Goal: Task Accomplishment & Management: Complete application form

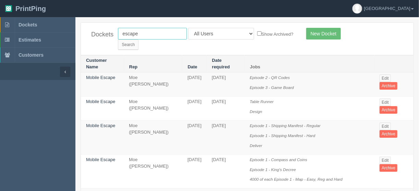
drag, startPoint x: 142, startPoint y: 33, endPoint x: 108, endPoint y: 42, distance: 35.2
click at [111, 34] on div "Dockets escape All Users Ali Ali Test 1 Aly Amy Ankit Arif Brandon Dan France G…" at bounding box center [247, 39] width 332 height 32
type input "stampede city"
click at [138, 39] on input "Search" at bounding box center [128, 44] width 21 height 10
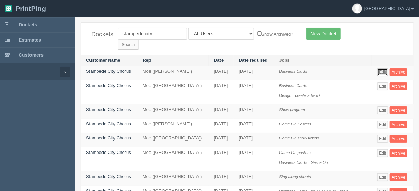
click at [384, 68] on link "Edit" at bounding box center [382, 72] width 11 height 8
click at [384, 82] on link "Edit" at bounding box center [382, 86] width 11 height 8
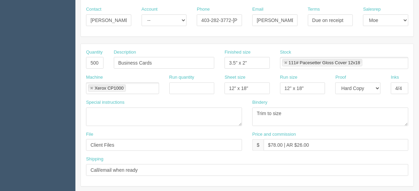
scroll to position [55, 0]
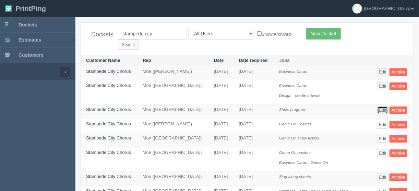
click at [388, 106] on link "Edit" at bounding box center [382, 110] width 11 height 8
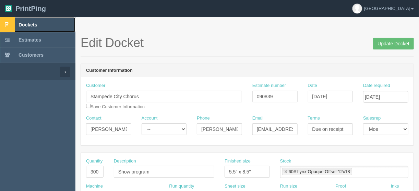
click at [27, 23] on span "Dockets" at bounding box center [28, 24] width 19 height 5
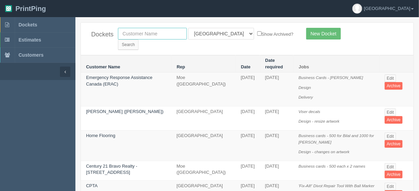
click at [135, 31] on input "text" at bounding box center [152, 34] width 69 height 12
type input "wolseley"
click at [138, 39] on input "Search" at bounding box center [128, 44] width 21 height 10
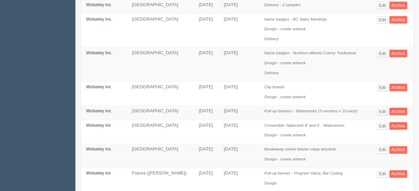
scroll to position [384, 0]
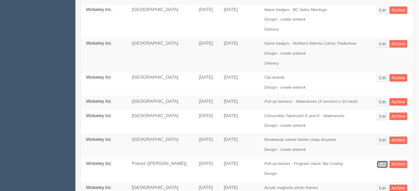
click at [387, 160] on link "Edit" at bounding box center [382, 164] width 11 height 8
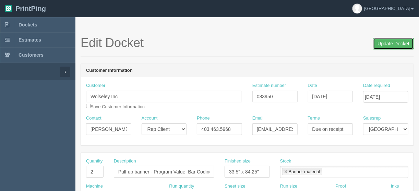
click at [391, 41] on input "Update Docket" at bounding box center [393, 44] width 41 height 12
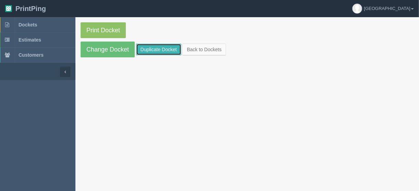
click at [160, 47] on link "Duplicate Docket" at bounding box center [158, 50] width 45 height 12
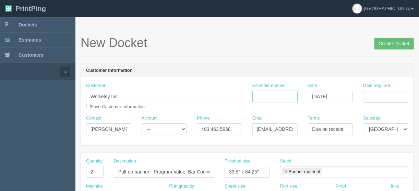
click at [270, 97] on input "Estimate number" at bounding box center [274, 96] width 45 height 12
type input "091081"
click at [374, 95] on input "Date required" at bounding box center [385, 97] width 45 height 12
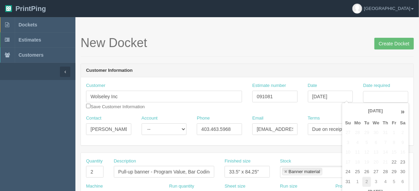
click at [367, 183] on td "2" at bounding box center [366, 182] width 9 height 10
type input "[DATE]"
click at [280, 44] on h1 "New Docket Create Docket" at bounding box center [247, 43] width 333 height 14
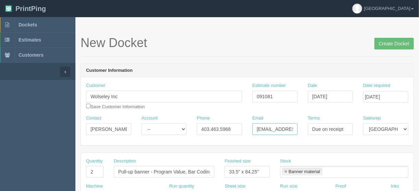
scroll to position [0, 32]
drag, startPoint x: 256, startPoint y: 129, endPoint x: 313, endPoint y: 129, distance: 56.9
click at [313, 129] on div "Contact Braydon Ouellet Account -- Existing Client Allrush Client Rep Client Ph…" at bounding box center [247, 127] width 332 height 25
paste input "maryoxendalespensley@gmail.com)"
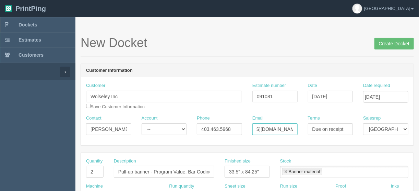
type input "maryoxendalespensley@gmail.com"
drag, startPoint x: 133, startPoint y: 95, endPoint x: 70, endPoint y: 93, distance: 62.8
paste input "Mary Oxendale Spensley"
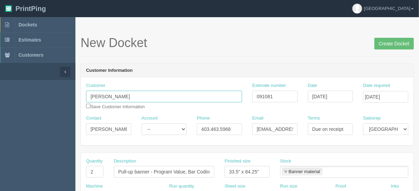
drag, startPoint x: 101, startPoint y: 95, endPoint x: 69, endPoint y: 94, distance: 32.6
type input "Mary Oxendale Spensley"
drag, startPoint x: 89, startPoint y: 125, endPoint x: 150, endPoint y: 125, distance: 61.0
click at [150, 125] on div "Contact Braydon Ouellet Account -- Existing Client Allrush Client Rep Client Ph…" at bounding box center [247, 127] width 332 height 25
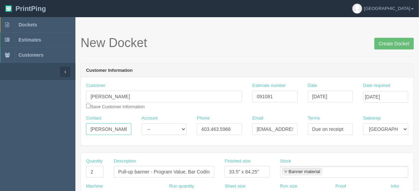
paste input "Mary"
type input "Mary"
click at [88, 106] on input "checkbox" at bounding box center [88, 106] width 4 height 4
checkbox input "true"
drag, startPoint x: 240, startPoint y: 125, endPoint x: 174, endPoint y: 129, distance: 65.9
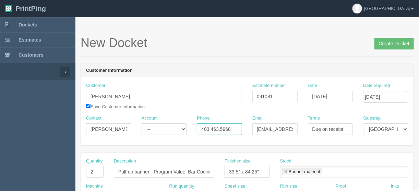
click at [174, 129] on div "Contact Mary Account -- Existing Client Allrush Client Rep Client Phone 403.463…" at bounding box center [247, 127] width 332 height 25
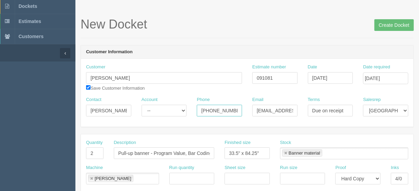
scroll to position [27, 0]
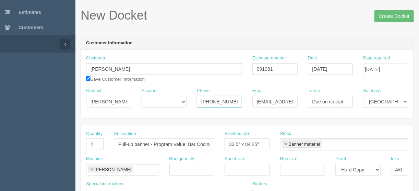
type input "403-869-6778"
drag, startPoint x: 99, startPoint y: 141, endPoint x: 77, endPoint y: 141, distance: 21.9
type input "1"
click at [154, 142] on input "Pull-up banner - Program Value, Bar Coding" at bounding box center [164, 144] width 100 height 12
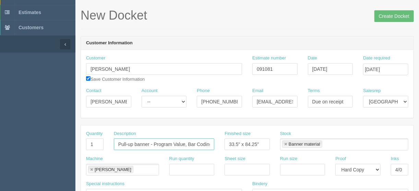
scroll to position [0, 2]
drag, startPoint x: 154, startPoint y: 142, endPoint x: 235, endPoint y: 144, distance: 81.6
click at [235, 144] on div "Quantity 1 Description Pull-up banner - Program Value, Bar Coding Finished size…" at bounding box center [247, 142] width 332 height 25
paste input "Calgary Association of Lifelong Leaarners"
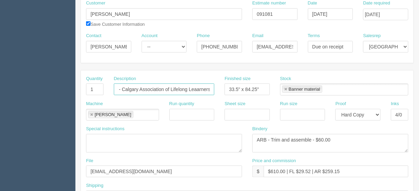
scroll to position [110, 0]
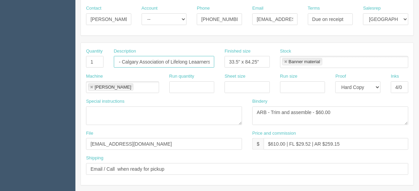
type input "Pull-up banner - Calgary Association of Lifelong Leaarners"
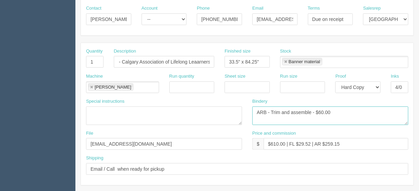
click at [320, 112] on textarea "ARB - Trim and assemble - $60.00" at bounding box center [330, 115] width 156 height 19
type textarea "ARB - Trim and assemble - $30.00"
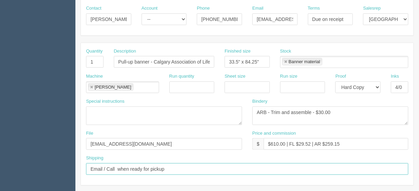
drag, startPoint x: 179, startPoint y: 169, endPoint x: 35, endPoint y: 181, distance: 144.4
type input "Call/email when ready"
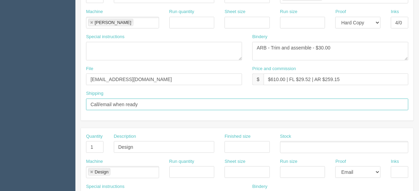
scroll to position [192, 0]
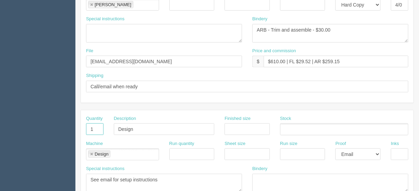
drag, startPoint x: 93, startPoint y: 128, endPoint x: 62, endPoint y: 128, distance: 31.5
click at [62, 128] on section "Dockets Estimates Customers" at bounding box center [209, 127] width 419 height 605
drag, startPoint x: 120, startPoint y: 120, endPoint x: 101, endPoint y: 124, distance: 18.8
click at [101, 123] on div "Quantity Description Design Finished size Stock" at bounding box center [247, 127] width 332 height 25
click at [91, 152] on link at bounding box center [91, 154] width 4 height 4
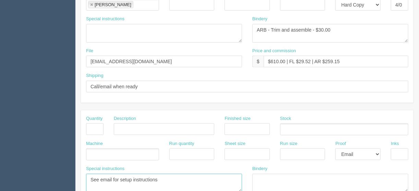
drag, startPoint x: 93, startPoint y: 179, endPoint x: 44, endPoint y: 185, distance: 48.8
click at [40, 186] on section "Dockets Estimates Customers" at bounding box center [209, 127] width 419 height 605
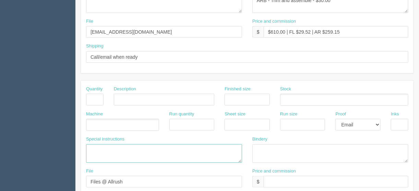
scroll to position [274, 0]
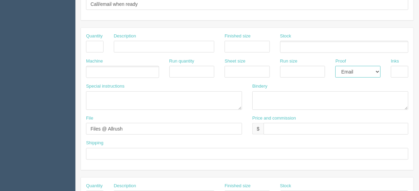
click at [378, 71] on select "-- Email Hard Copy" at bounding box center [357, 72] width 45 height 12
select select
click at [335, 66] on select "-- Email Hard Copy" at bounding box center [357, 72] width 45 height 12
drag, startPoint x: 129, startPoint y: 127, endPoint x: 65, endPoint y: 129, distance: 64.1
click at [66, 128] on section "Dockets Estimates Customers" at bounding box center [209, 45] width 419 height 605
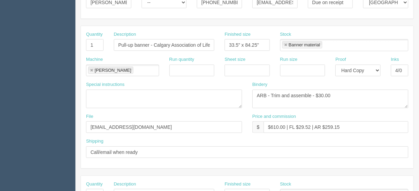
scroll to position [126, 0]
click at [273, 125] on input "$610.00 | FL $29.52 | AR $259.15" at bounding box center [336, 127] width 145 height 12
drag, startPoint x: 309, startPoint y: 126, endPoint x: 299, endPoint y: 124, distance: 10.8
click at [299, 124] on input "$310.00 | FL $29.52 | AR $259.15" at bounding box center [336, 127] width 145 height 12
type input "$310.00 | FL $11.50 | AR $259.15"
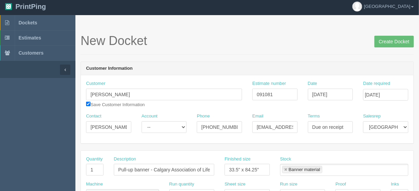
scroll to position [0, 0]
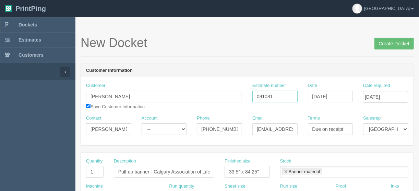
drag, startPoint x: 279, startPoint y: 98, endPoint x: 227, endPoint y: 90, distance: 52.3
click at [222, 105] on div "Customer Mary Oxendale Spensley Save Customer Information Estimate number 09108…" at bounding box center [247, 98] width 332 height 33
type input "092234"
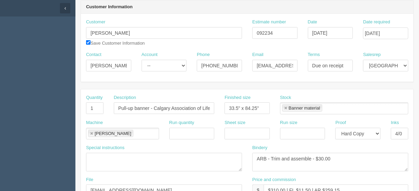
scroll to position [137, 0]
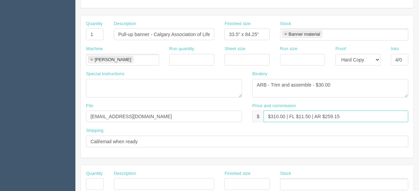
click at [303, 114] on input "$310.00 | FL $11.50 | AR $259.15" at bounding box center [336, 116] width 145 height 12
drag, startPoint x: 343, startPoint y: 116, endPoint x: 325, endPoint y: 113, distance: 19.0
click at [325, 113] on input "$310.00 | FL $15.50 | AR $259.15" at bounding box center [336, 116] width 145 height 12
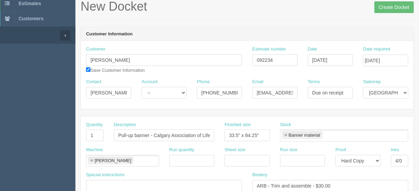
scroll to position [0, 0]
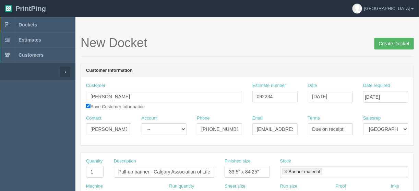
type input "$310.00 | FL $15.50 | AR $122.85"
click at [390, 43] on input "Create Docket" at bounding box center [393, 44] width 39 height 12
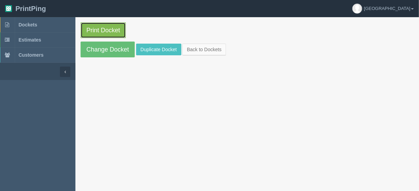
click at [98, 28] on link "Print Docket" at bounding box center [103, 30] width 45 height 16
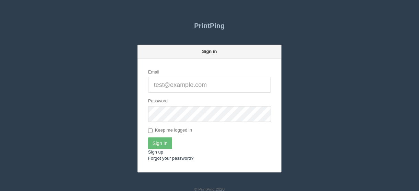
click at [163, 87] on input "Email" at bounding box center [209, 85] width 123 height 16
type input "[EMAIL_ADDRESS][DOMAIN_NAME]"
drag, startPoint x: 159, startPoint y: 142, endPoint x: 164, endPoint y: 136, distance: 7.1
click at [159, 142] on input "Sign In" at bounding box center [160, 143] width 24 height 12
